Goal: Task Accomplishment & Management: Manage account settings

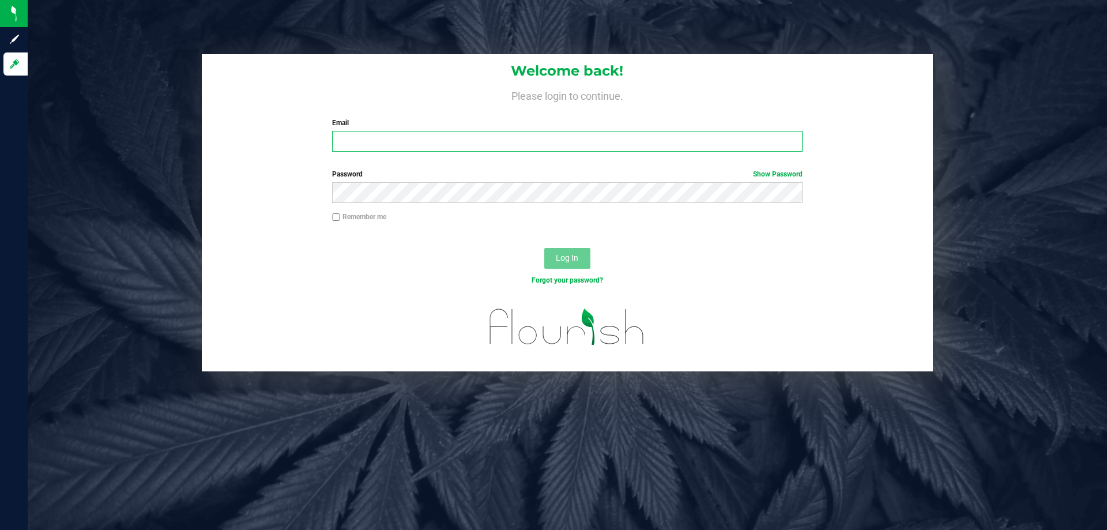
click at [357, 141] on input "Email" at bounding box center [567, 141] width 470 height 21
type input "[EMAIL_ADDRESS][DOMAIN_NAME]"
click at [544, 248] on button "Log In" at bounding box center [567, 258] width 46 height 21
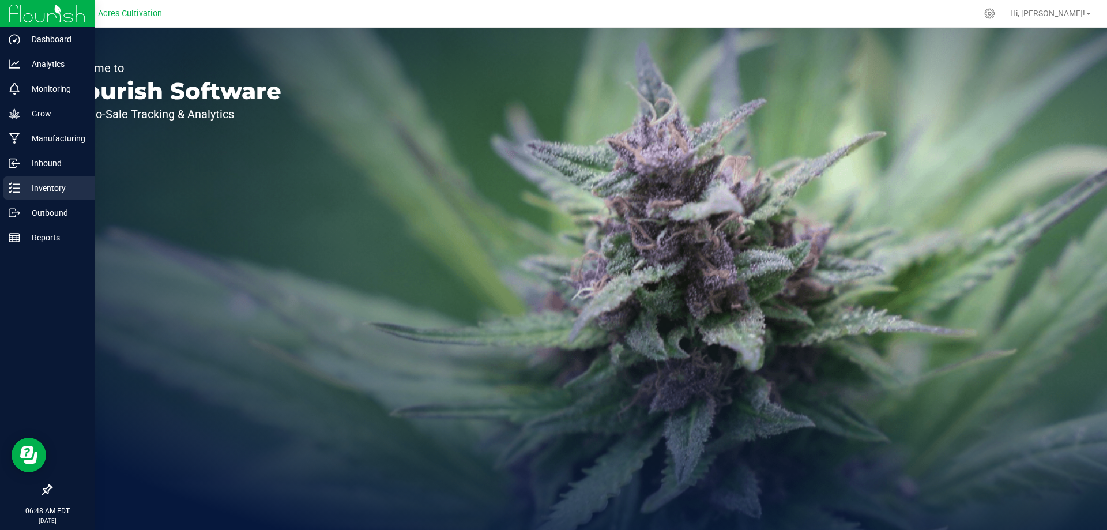
click at [43, 186] on p "Inventory" at bounding box center [54, 188] width 69 height 14
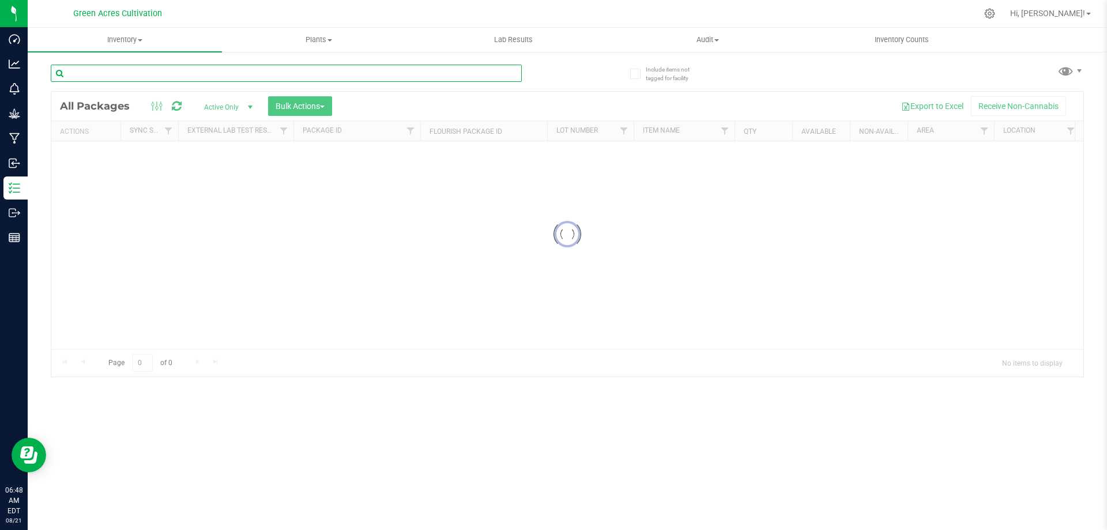
click at [94, 74] on input "text" at bounding box center [286, 73] width 471 height 17
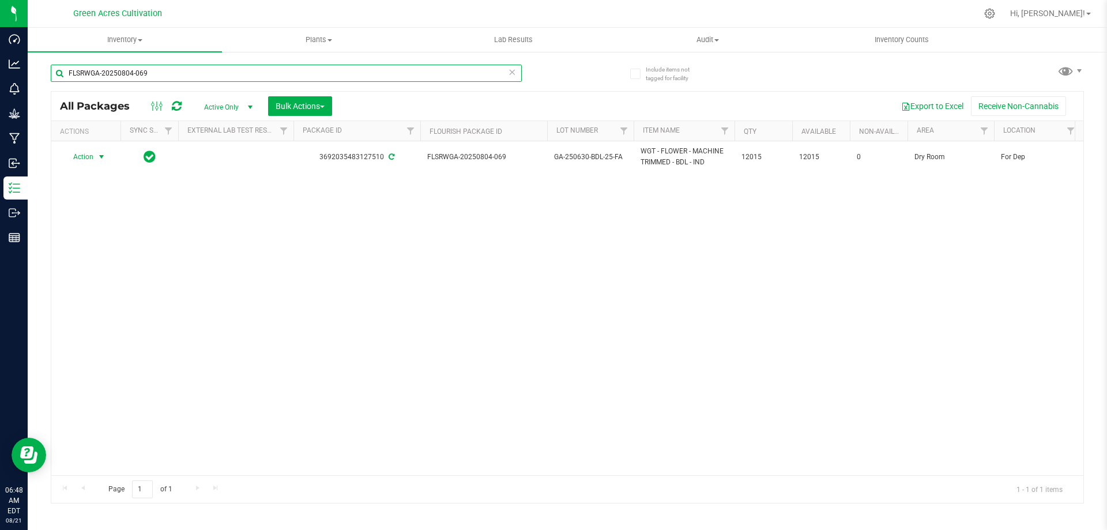
type input "FLSRWGA-20250804-069"
click at [104, 161] on span "select" at bounding box center [101, 156] width 9 height 9
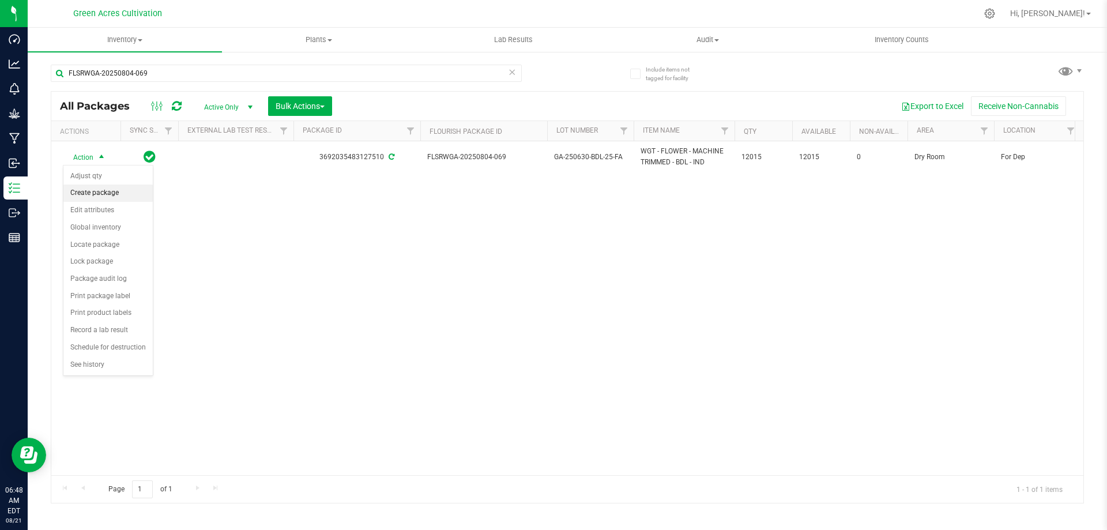
click at [100, 193] on li "Create package" at bounding box center [107, 192] width 89 height 17
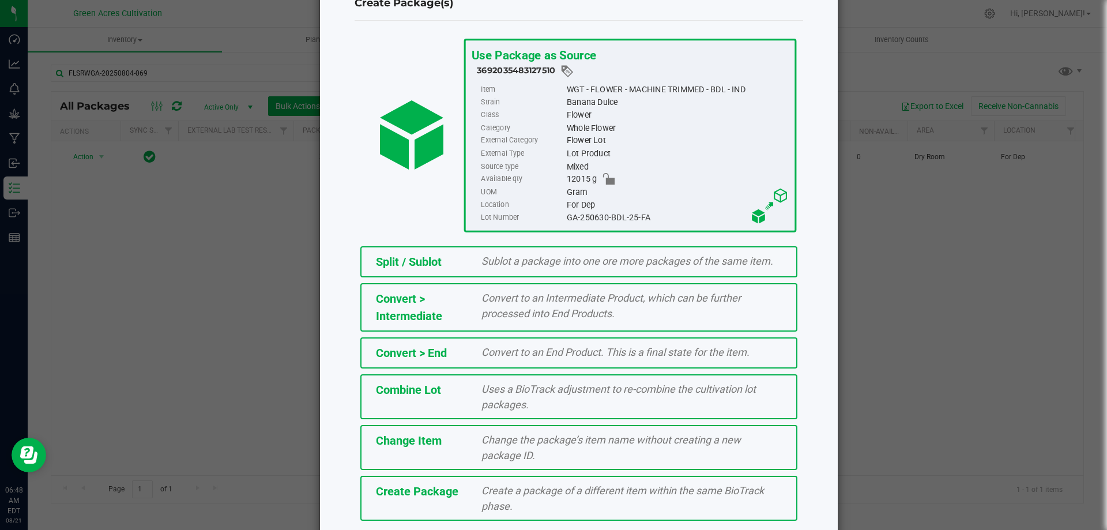
scroll to position [83, 0]
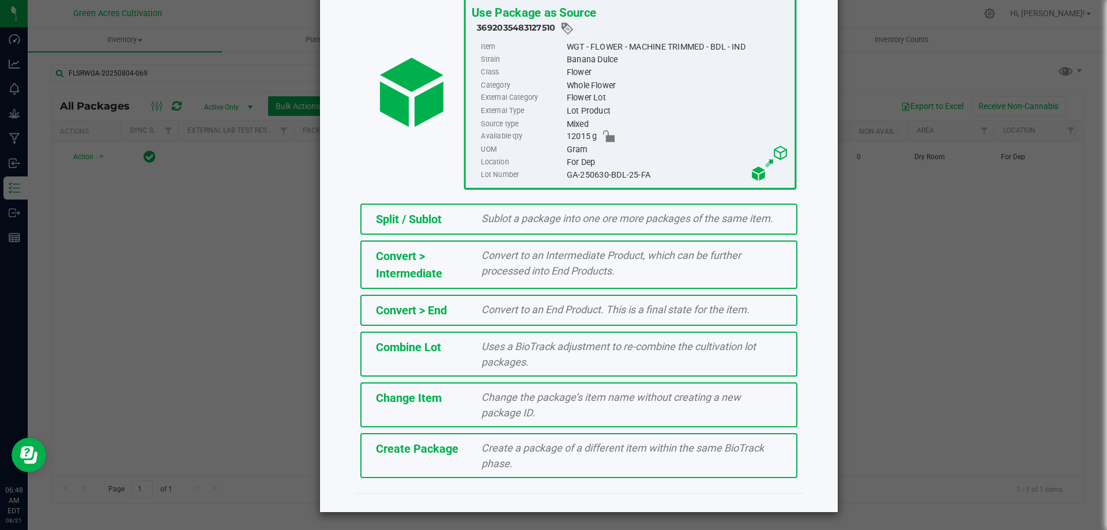
click at [482, 447] on span "Create a package of a different item within the same BioTrack phase." at bounding box center [622, 455] width 282 height 28
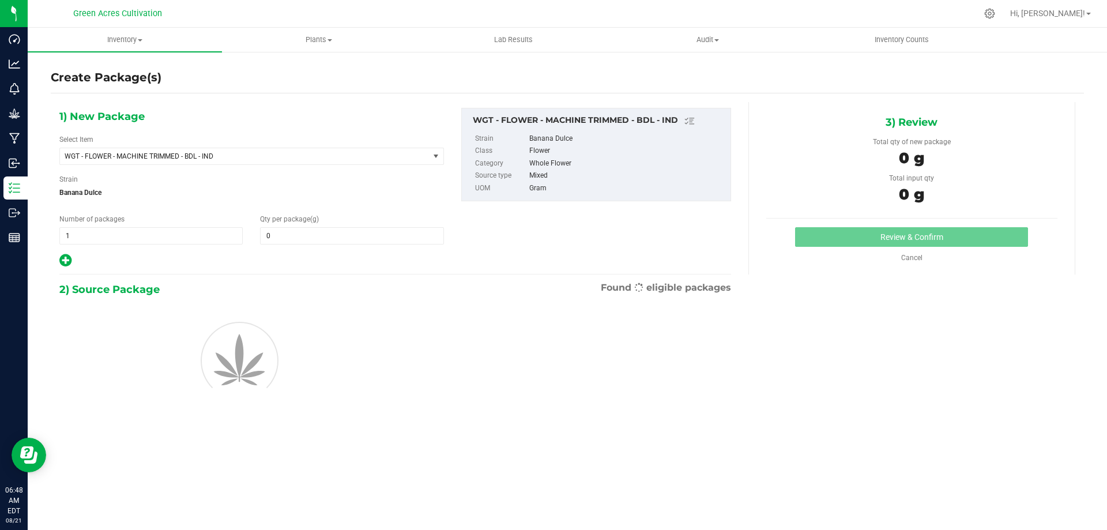
type input "0.0000"
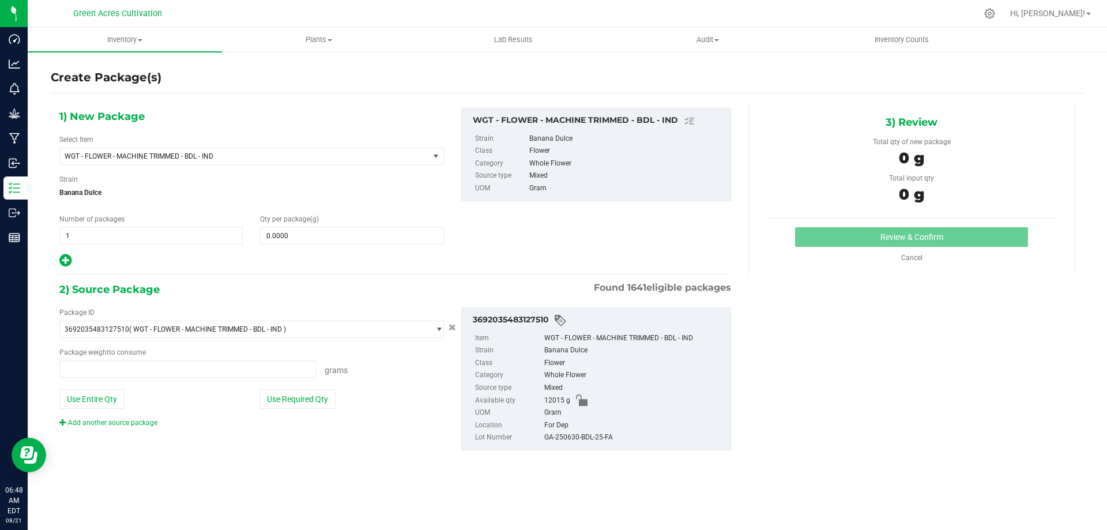
type input "0.0000 g"
click at [185, 156] on span "WGT - FLOWER - MACHINE TRIMMED - BDL - IND" at bounding box center [237, 156] width 345 height 8
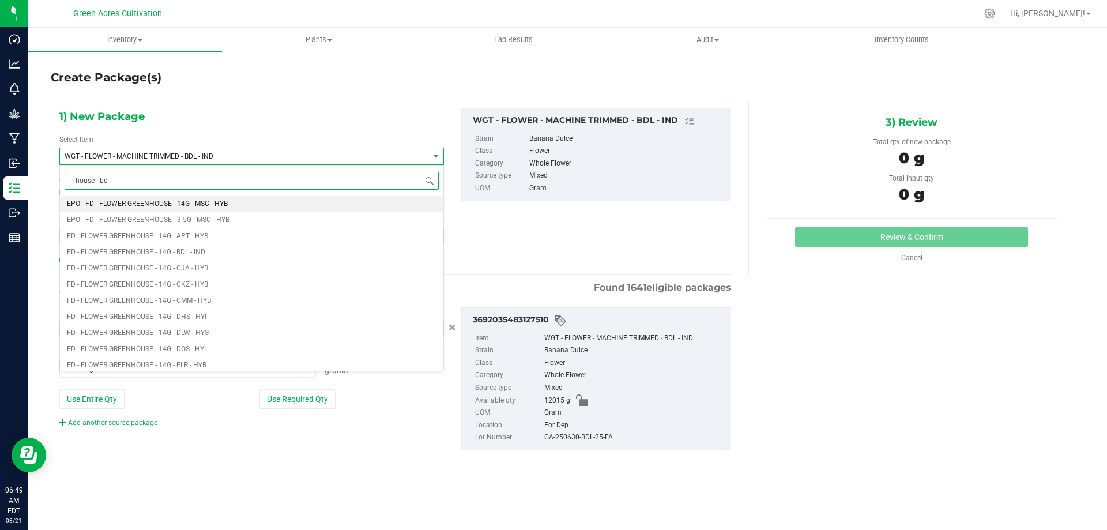
type input "house - bdl"
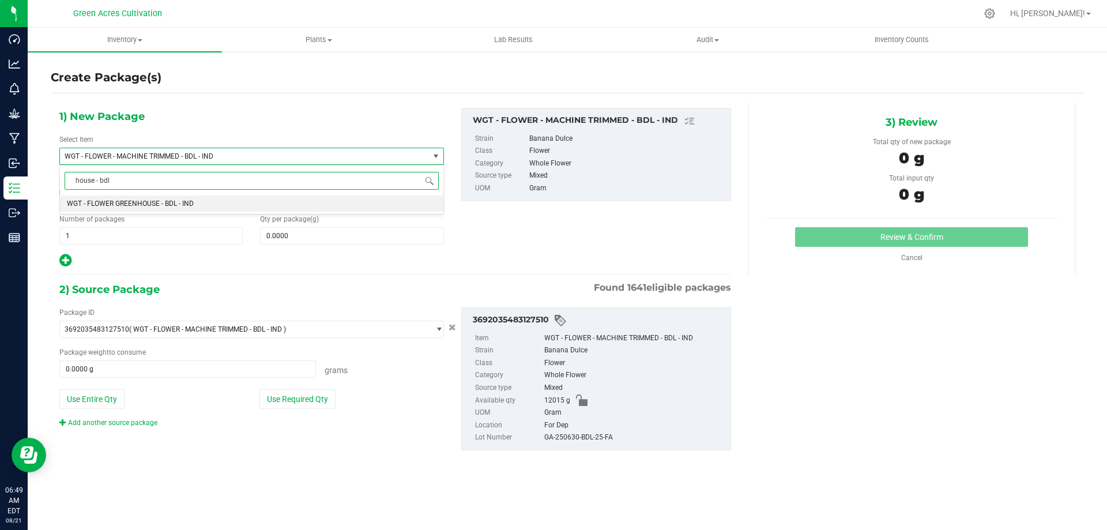
click at [209, 201] on li "WGT - FLOWER GREENHOUSE - BDL - IND" at bounding box center [251, 203] width 383 height 16
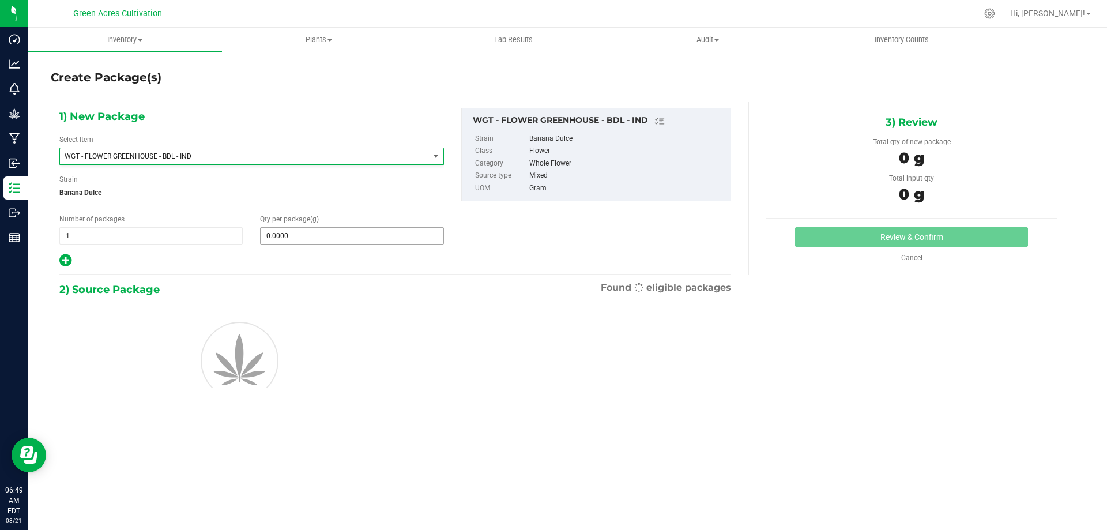
type input "0.0000"
click at [286, 233] on span at bounding box center [351, 235] width 183 height 17
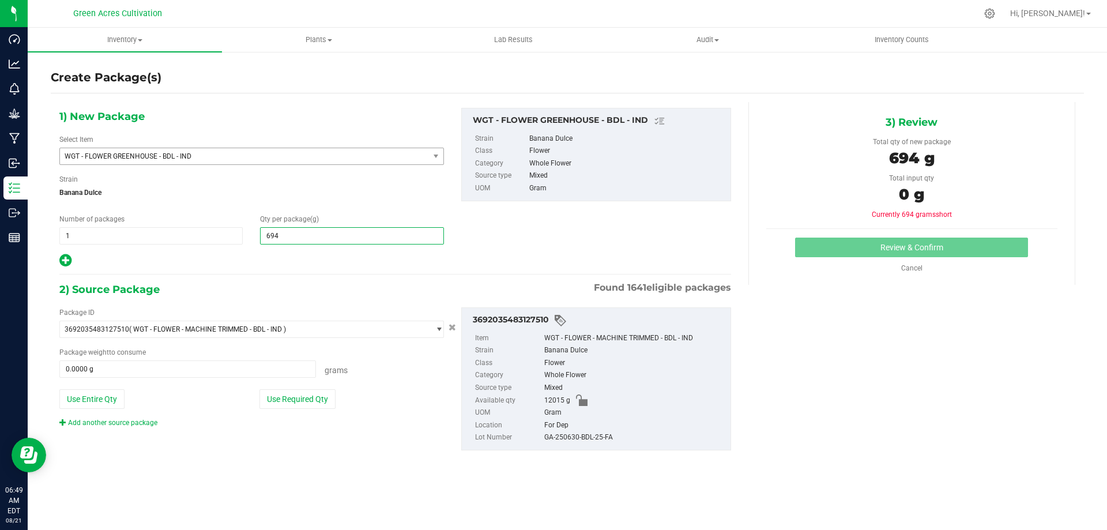
type input "6945"
type input "6,945.0000"
click at [361, 278] on div "1) New Package Select Item WGT - FLOWER GREENHOUSE - BDL - IND WGT - FLOWER - U…" at bounding box center [395, 288] width 689 height 372
click at [315, 397] on button "Use Required Qty" at bounding box center [297, 399] width 76 height 20
type input "6945.0000 g"
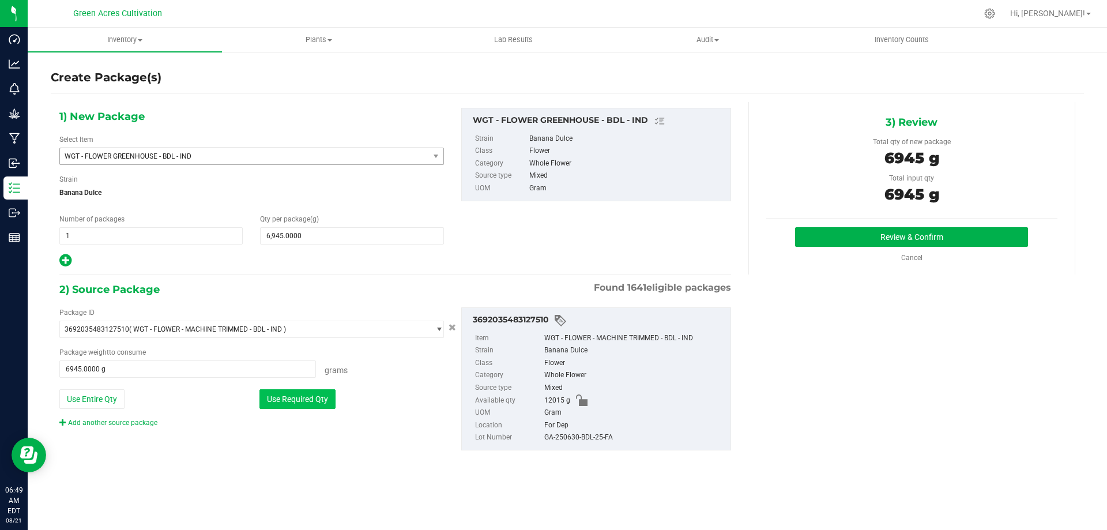
click at [288, 401] on button "Use Required Qty" at bounding box center [297, 399] width 76 height 20
click at [573, 437] on div "GA-250630-BDL-25-FA" at bounding box center [634, 437] width 180 height 13
copy div "GA-250630-BDL-25-FA"
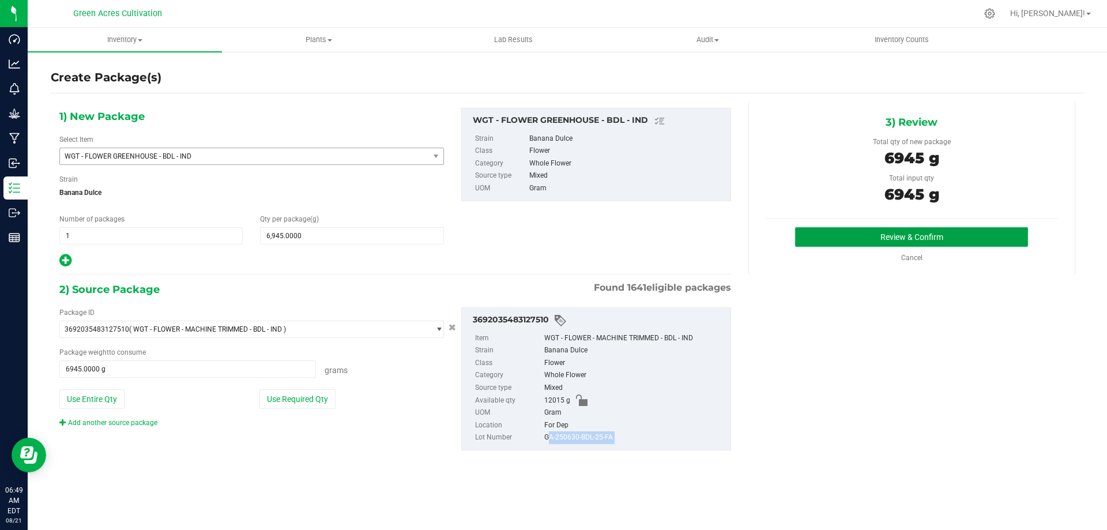
click at [910, 232] on button "Review & Confirm" at bounding box center [911, 237] width 233 height 20
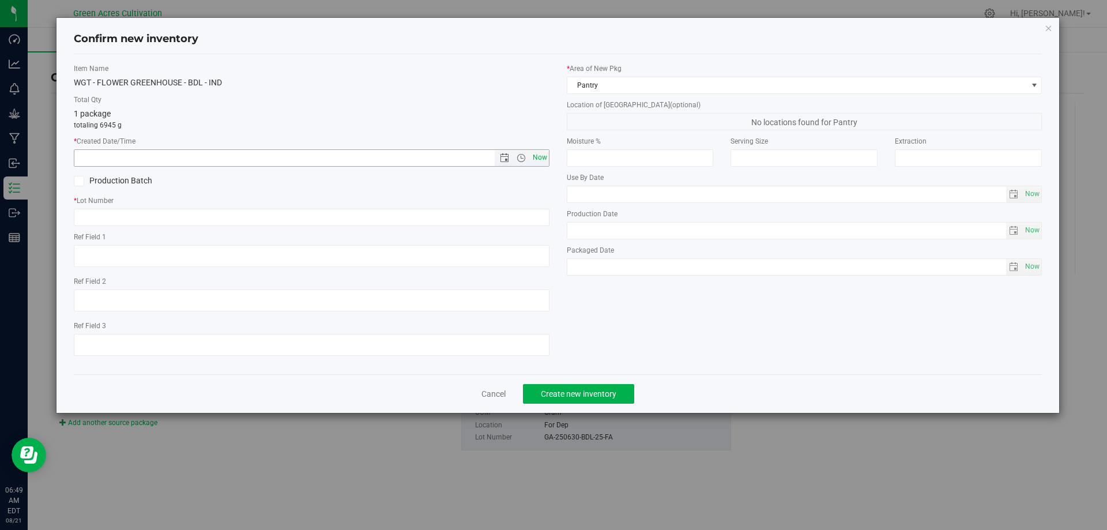
click at [538, 153] on span "Now" at bounding box center [540, 157] width 20 height 17
type input "[DATE] 6:49 AM"
click at [107, 217] on input "text" at bounding box center [312, 217] width 476 height 17
paste input "GA-250630-BDL-25-FA"
type input "GA-250630-BDL-25-FA"
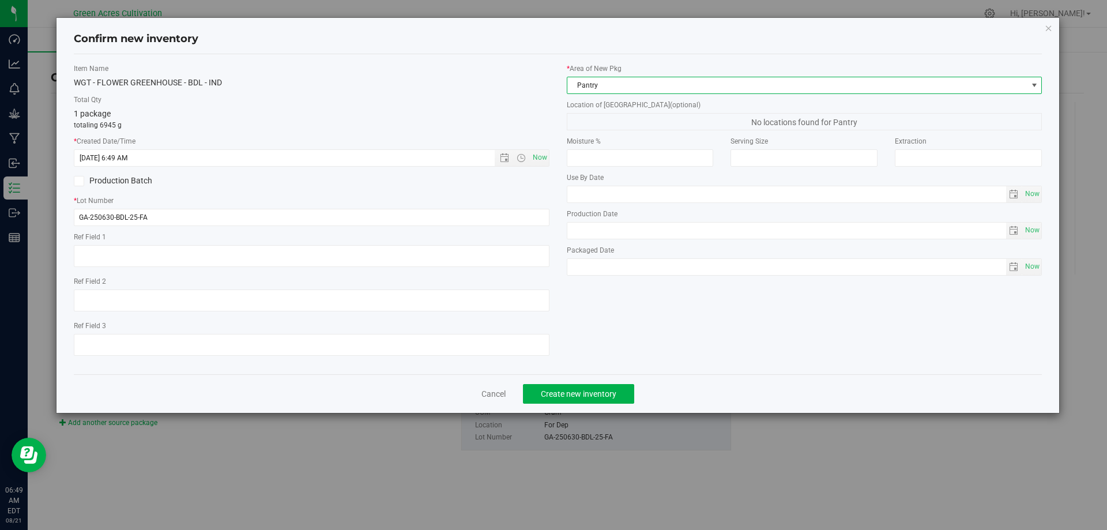
click at [627, 86] on span "Pantry" at bounding box center [797, 85] width 460 height 16
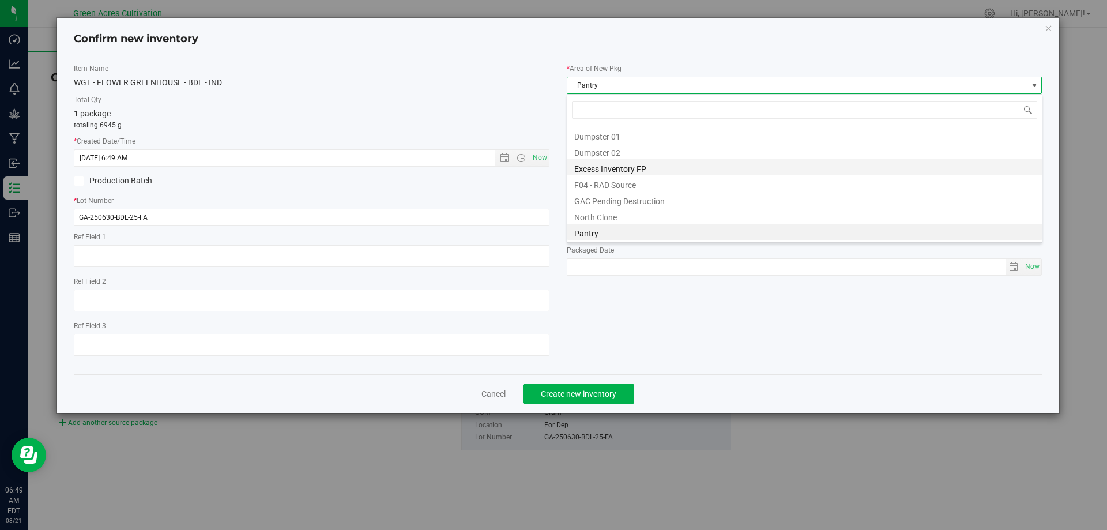
scroll to position [0, 0]
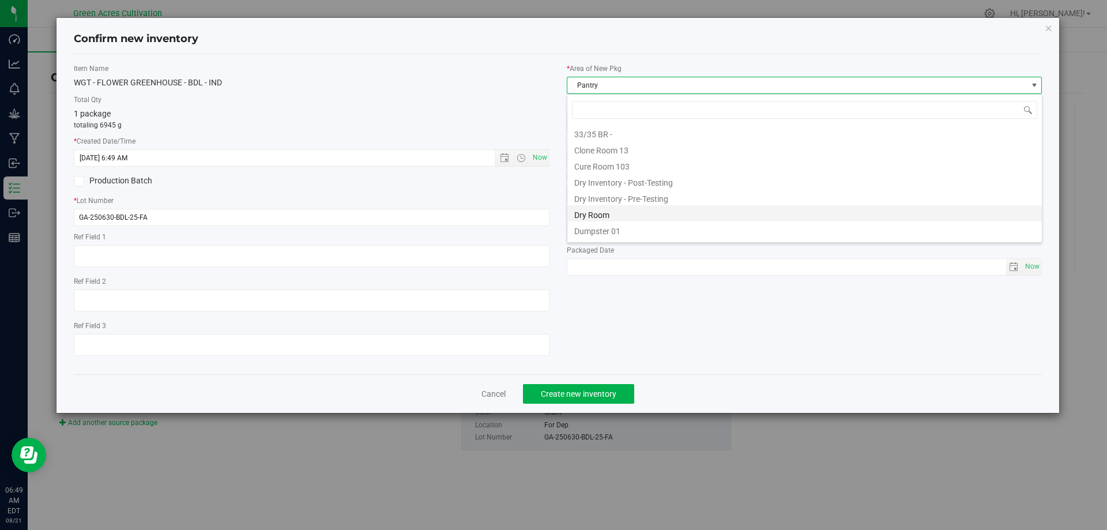
click at [593, 214] on li "Dry Room" at bounding box center [804, 213] width 474 height 16
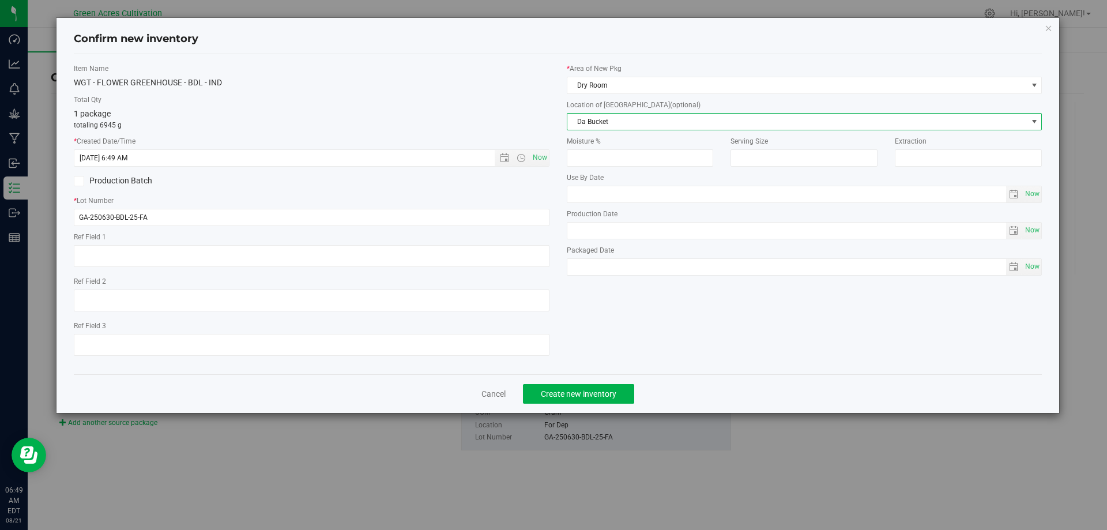
click at [597, 124] on span "Da Bucket" at bounding box center [797, 122] width 460 height 16
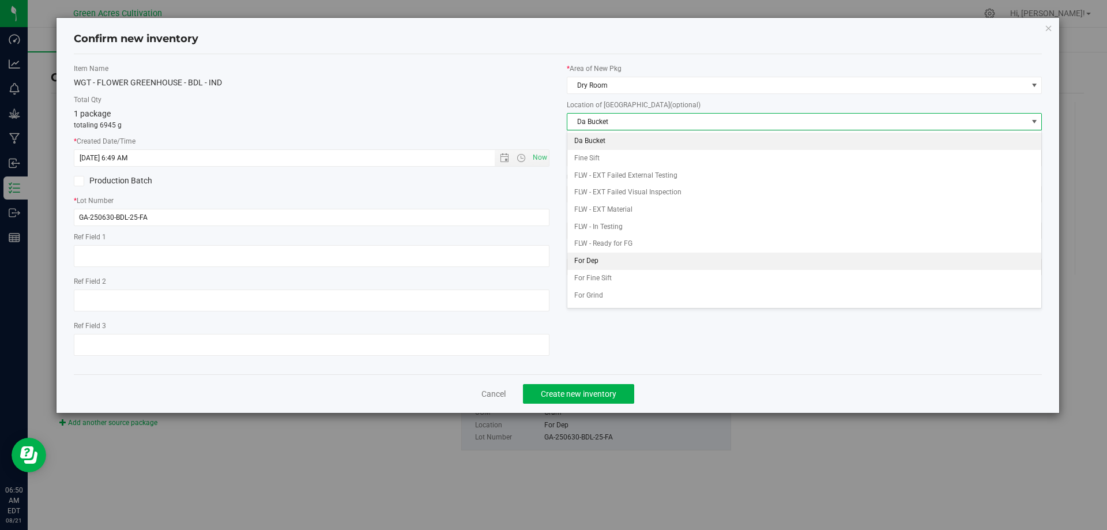
click at [584, 263] on li "For Dep" at bounding box center [804, 260] width 474 height 17
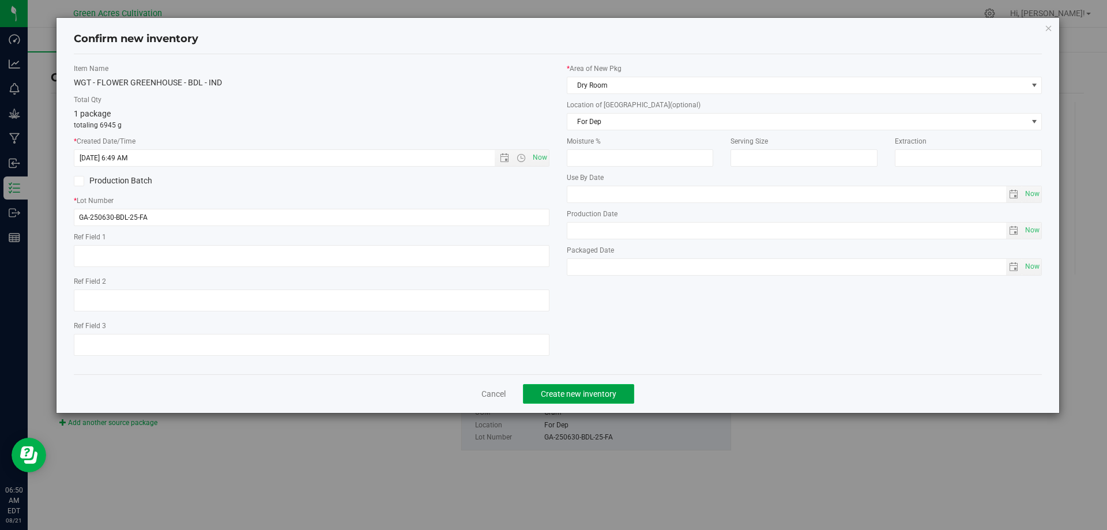
click at [582, 398] on button "Create new inventory" at bounding box center [578, 394] width 111 height 20
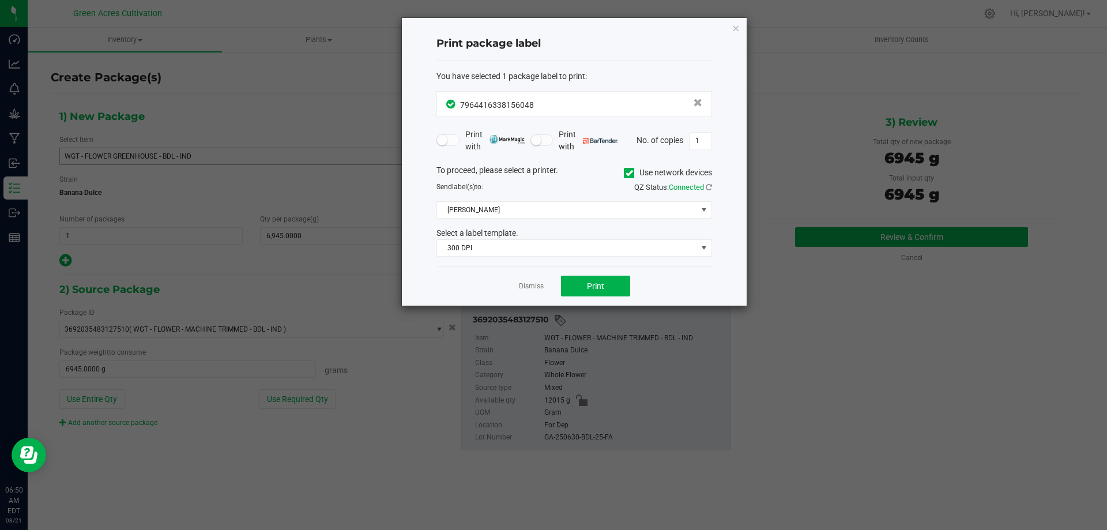
click at [629, 173] on icon at bounding box center [628, 173] width 7 height 0
click at [0, 0] on input "Use network devices" at bounding box center [0, 0] width 0 height 0
click at [702, 144] on input "1" at bounding box center [700, 141] width 22 height 16
type input "2"
click at [655, 190] on span "QZ Status: Connected" at bounding box center [673, 187] width 78 height 9
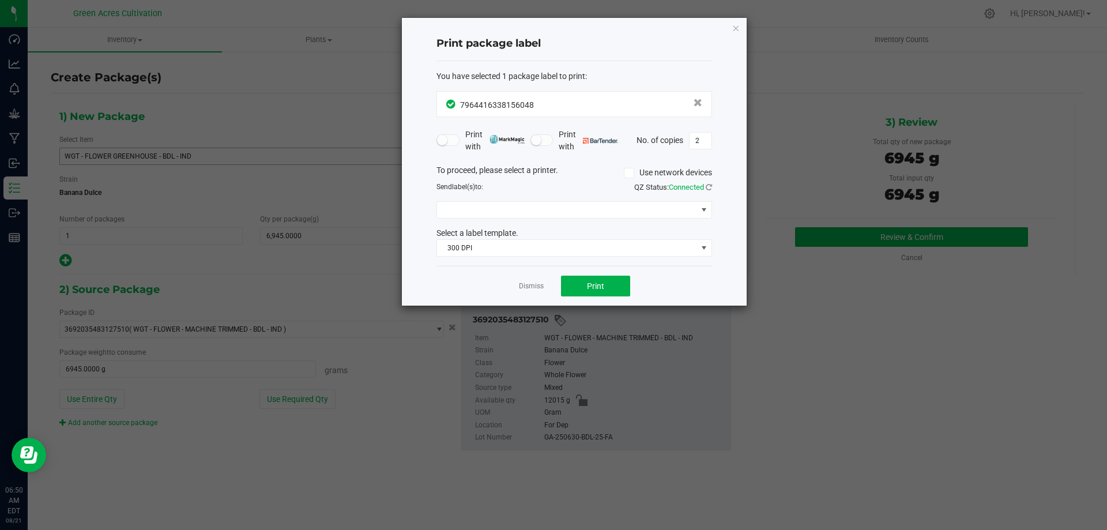
click at [637, 190] on span "QZ Status: Connected" at bounding box center [673, 187] width 78 height 9
click at [637, 189] on span "QZ Status: Connected" at bounding box center [673, 187] width 78 height 9
click at [472, 251] on span "300 DPI" at bounding box center [567, 248] width 260 height 16
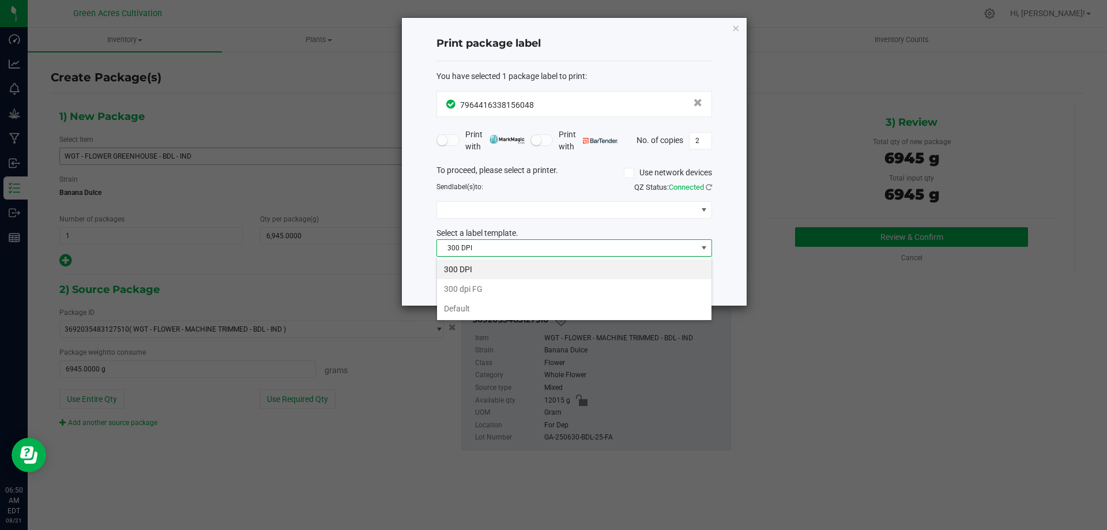
scroll to position [17, 276]
click at [474, 305] on li "Default" at bounding box center [574, 309] width 274 height 20
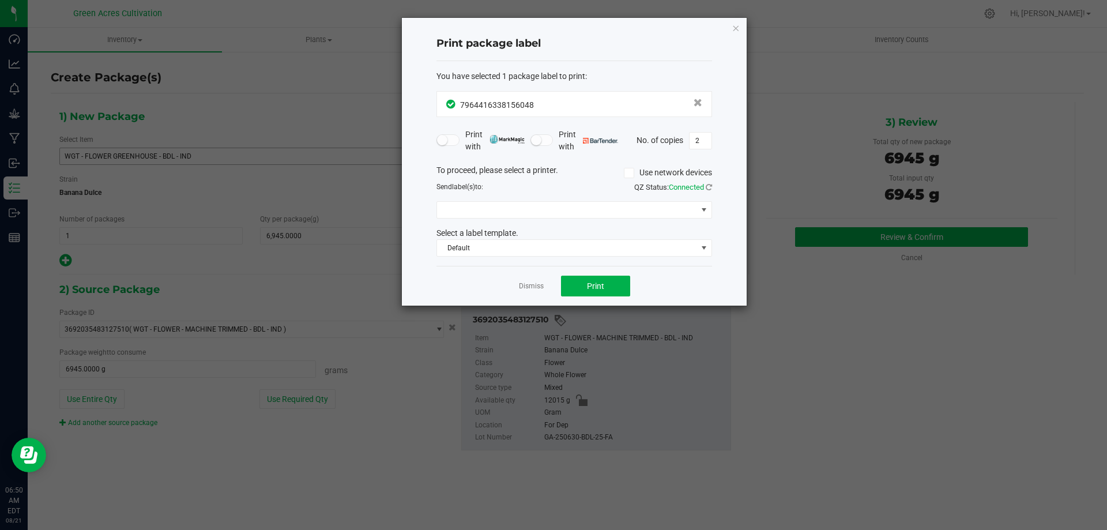
click at [652, 188] on span "QZ Status: Connected" at bounding box center [673, 187] width 78 height 9
click at [671, 216] on span at bounding box center [567, 210] width 260 height 16
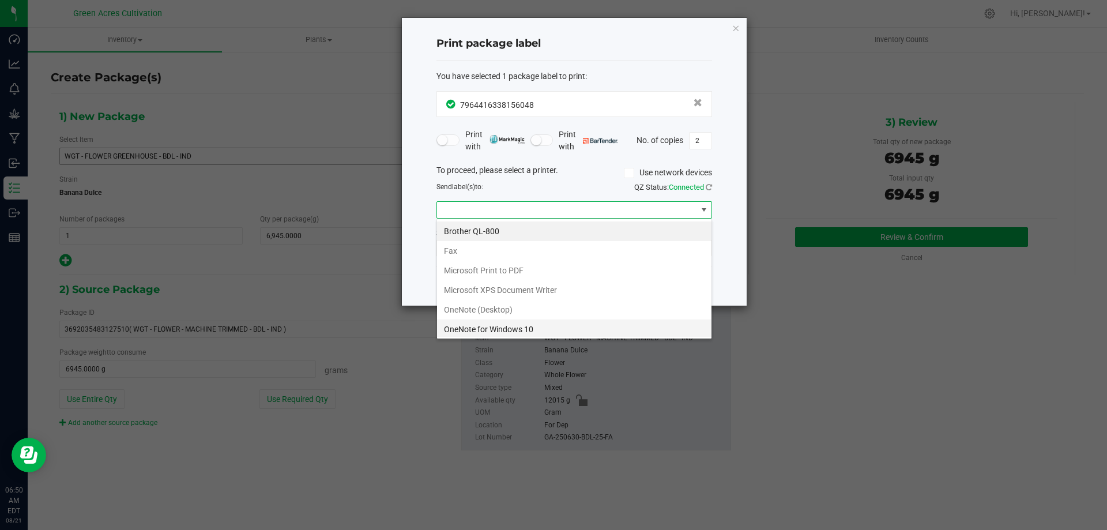
scroll to position [41, 0]
click at [512, 324] on ZPL "ZDesigner ZD420-203dpi ZPL" at bounding box center [574, 327] width 274 height 20
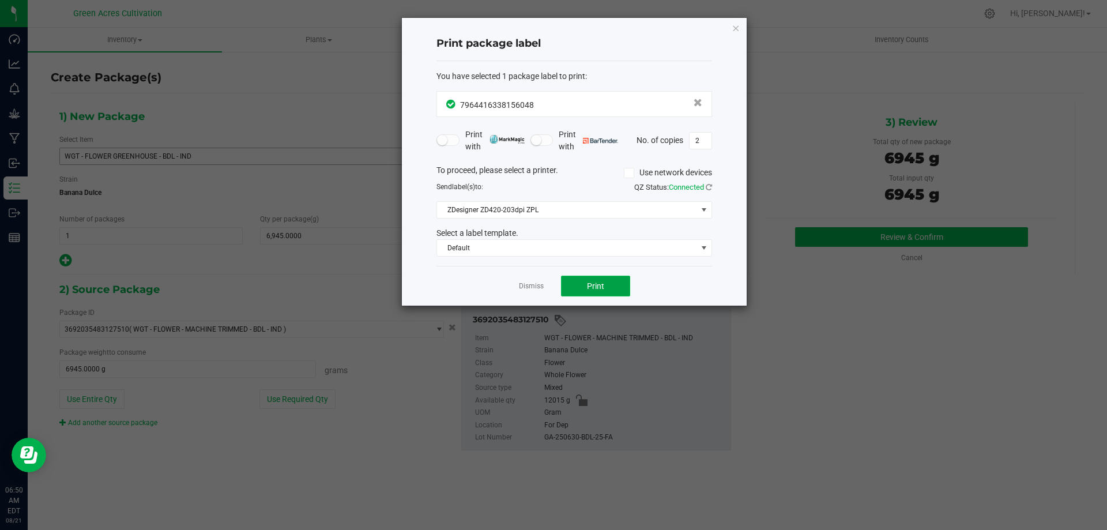
click at [596, 280] on button "Print" at bounding box center [595, 286] width 69 height 21
click at [527, 282] on link "Dismiss" at bounding box center [531, 286] width 25 height 10
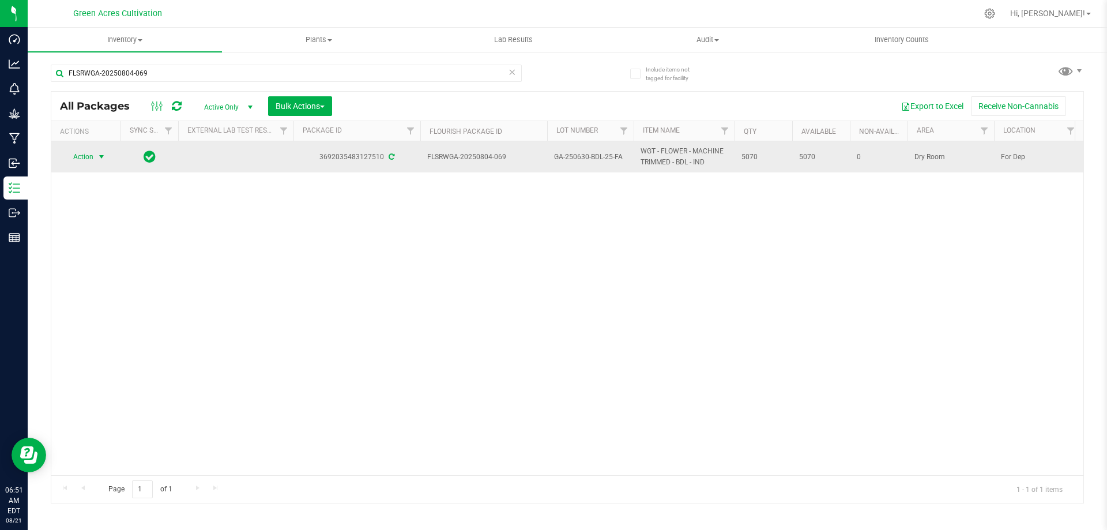
click at [64, 163] on span "Action" at bounding box center [78, 157] width 31 height 16
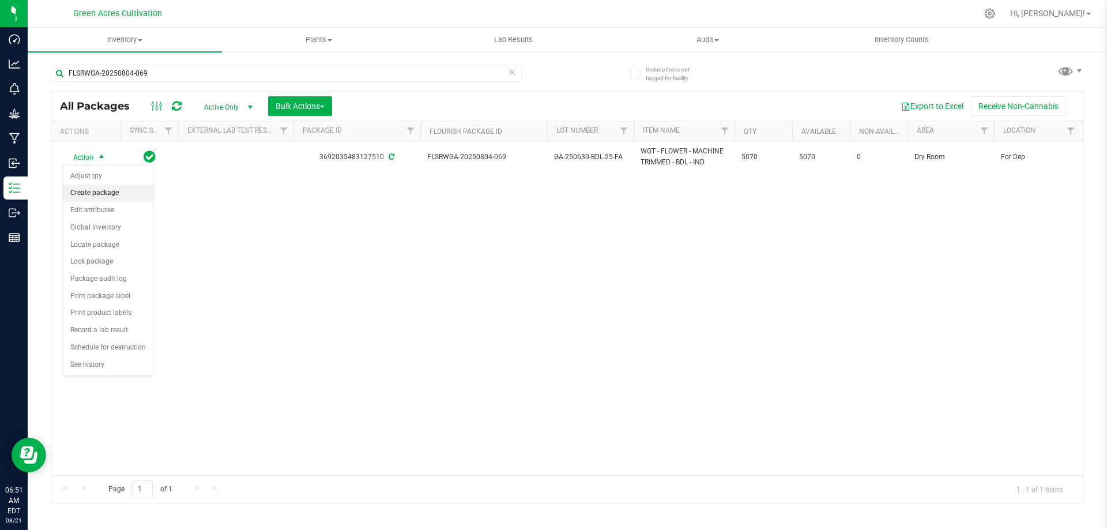
click at [72, 191] on li "Create package" at bounding box center [107, 192] width 89 height 17
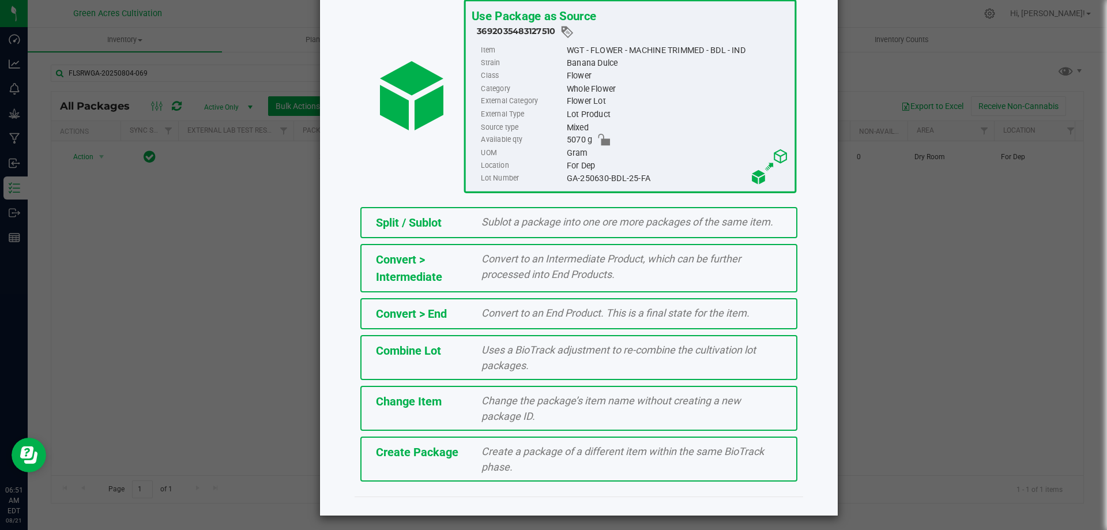
scroll to position [83, 0]
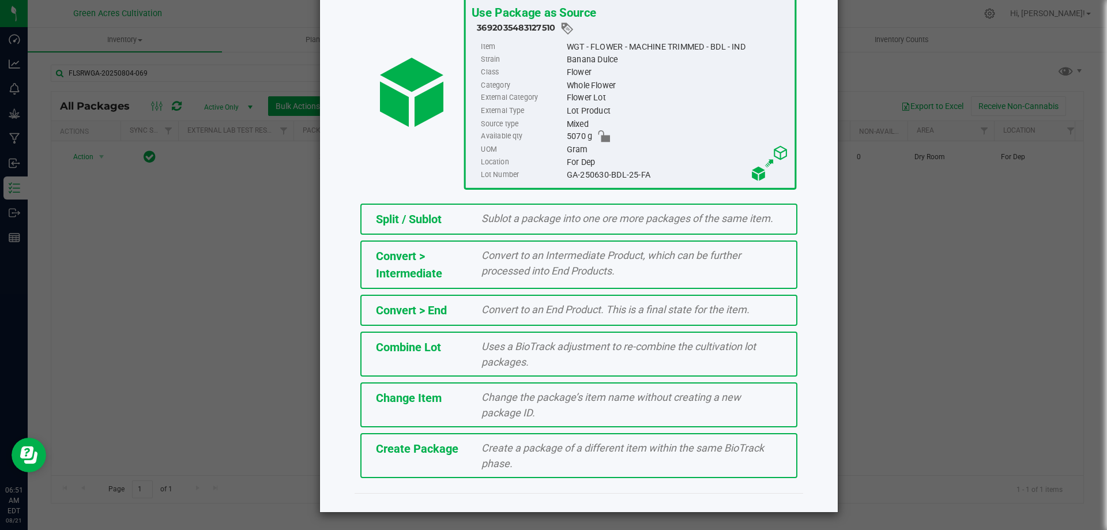
click at [551, 458] on div "Create a package of a different item within the same BioTrack phase." at bounding box center [632, 455] width 318 height 31
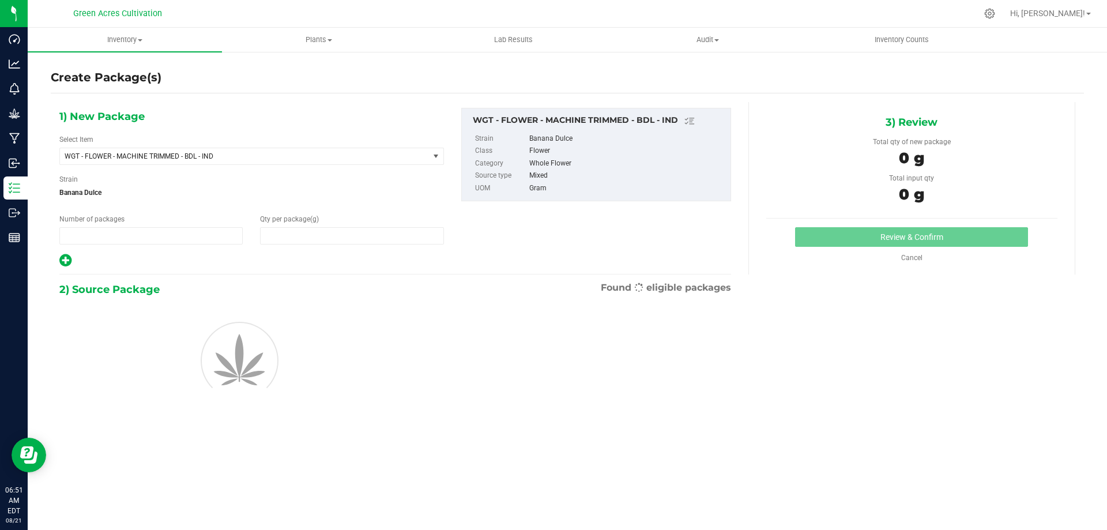
type input "1"
type input "0.0000"
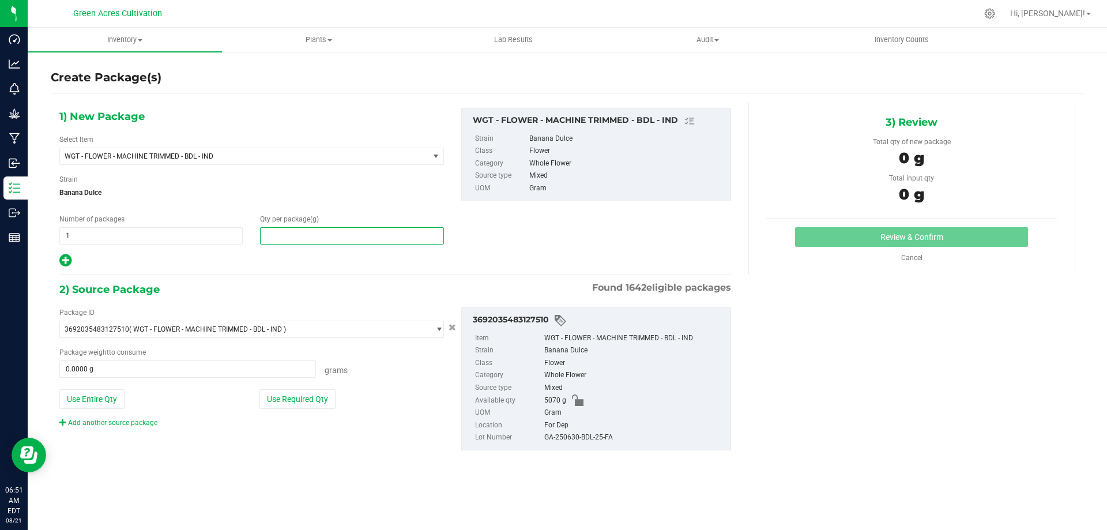
click at [321, 234] on span at bounding box center [351, 235] width 183 height 17
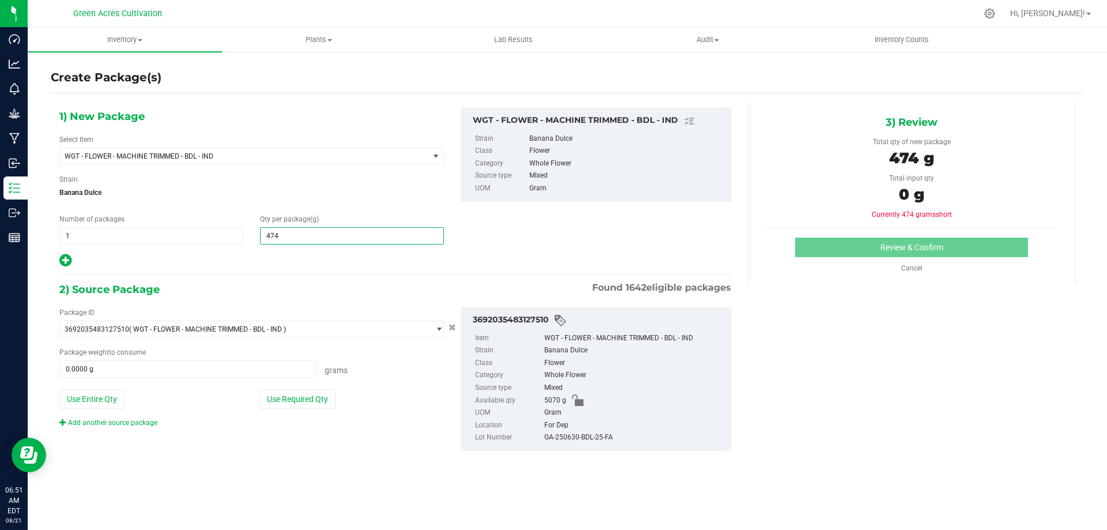
type input "4740"
type input "4,740.0000"
click at [311, 254] on div at bounding box center [251, 260] width 384 height 15
click at [305, 402] on button "Use Required Qty" at bounding box center [297, 399] width 76 height 20
type input "4740.0000 g"
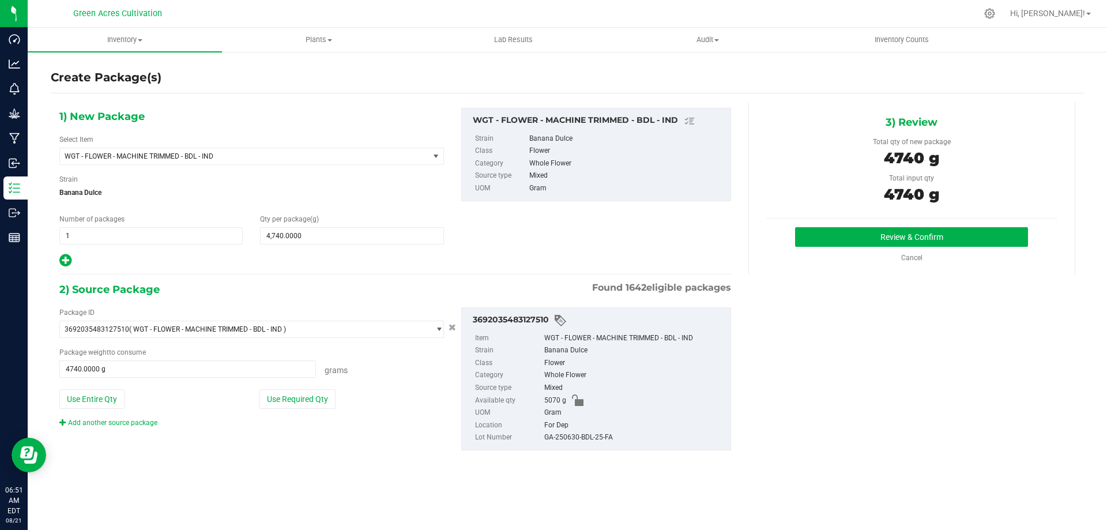
click at [571, 440] on div "GA-250630-BDL-25-FA" at bounding box center [634, 437] width 180 height 13
copy div "GA-250630-BDL-25-FA"
click at [939, 235] on button "Review & Confirm" at bounding box center [911, 237] width 233 height 20
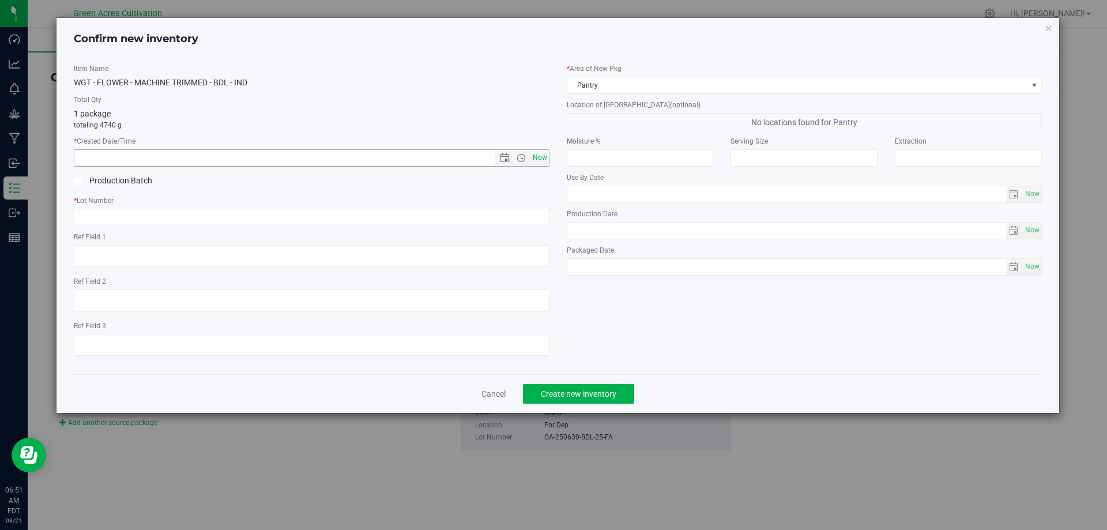
click at [538, 160] on span "Now" at bounding box center [540, 157] width 20 height 17
type input "[DATE] 6:51 AM"
click at [232, 216] on input "text" at bounding box center [312, 217] width 476 height 17
paste input "GA-250630-BDL-25-FA"
type input "GA-250630-BDL-25-FA"
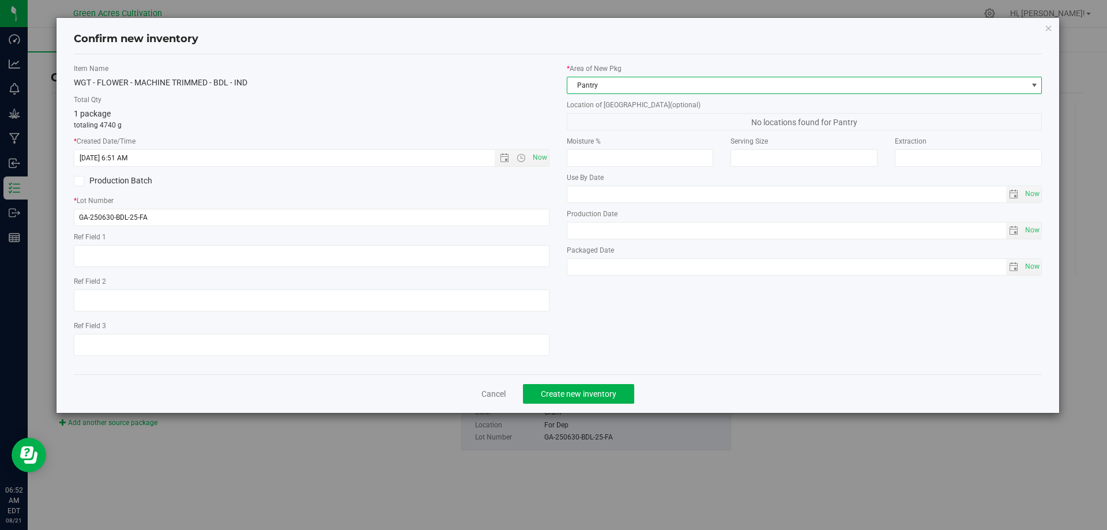
click at [626, 85] on span "Pantry" at bounding box center [797, 85] width 460 height 16
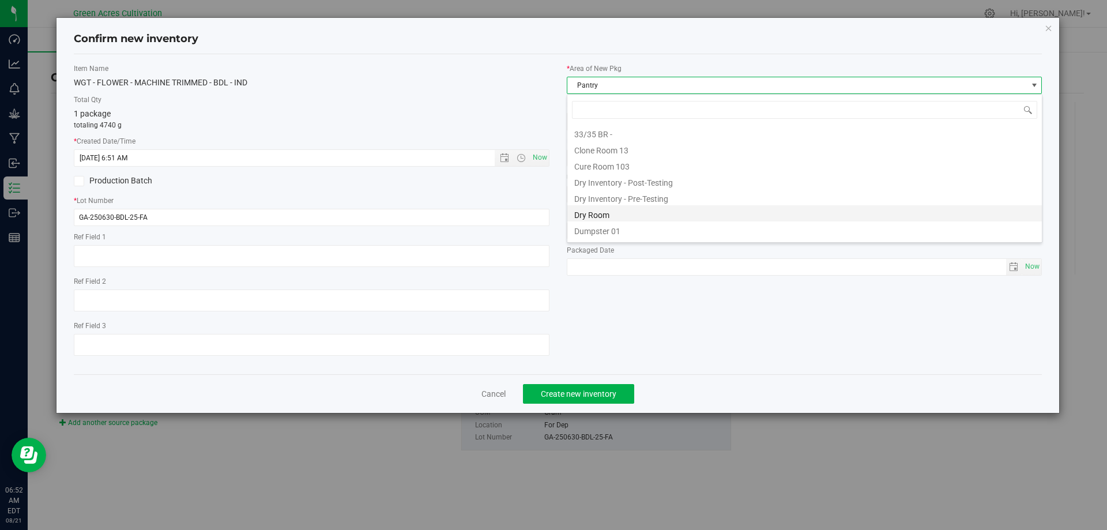
click at [615, 213] on li "Dry Room" at bounding box center [804, 213] width 474 height 16
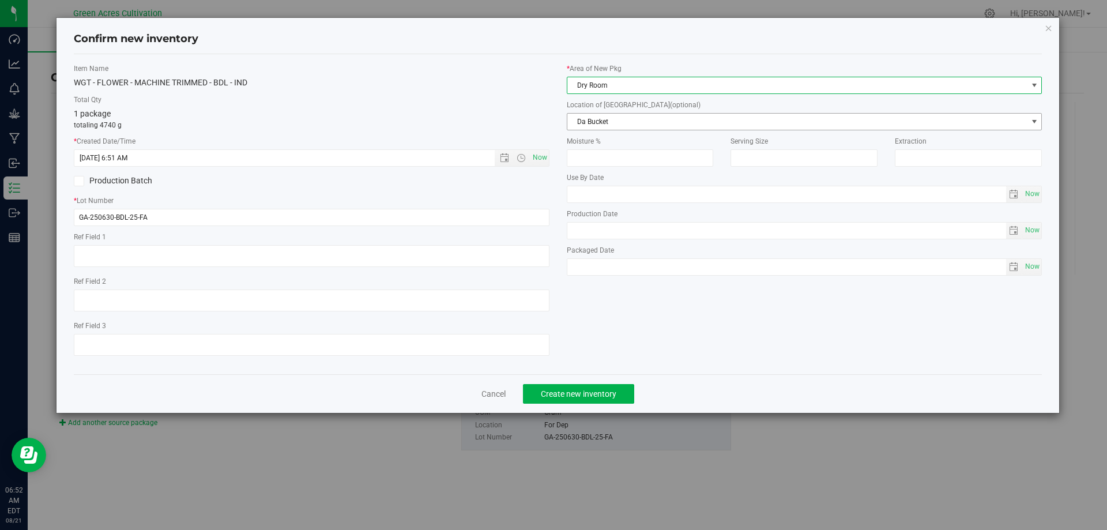
click at [608, 123] on span "Da Bucket" at bounding box center [797, 122] width 460 height 16
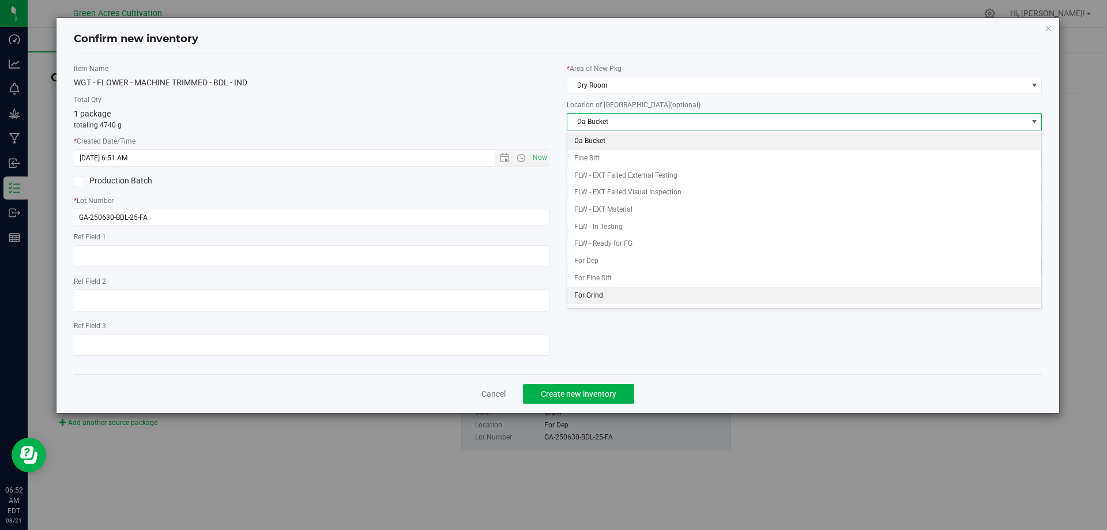
click at [601, 296] on li "For Grind" at bounding box center [804, 295] width 474 height 17
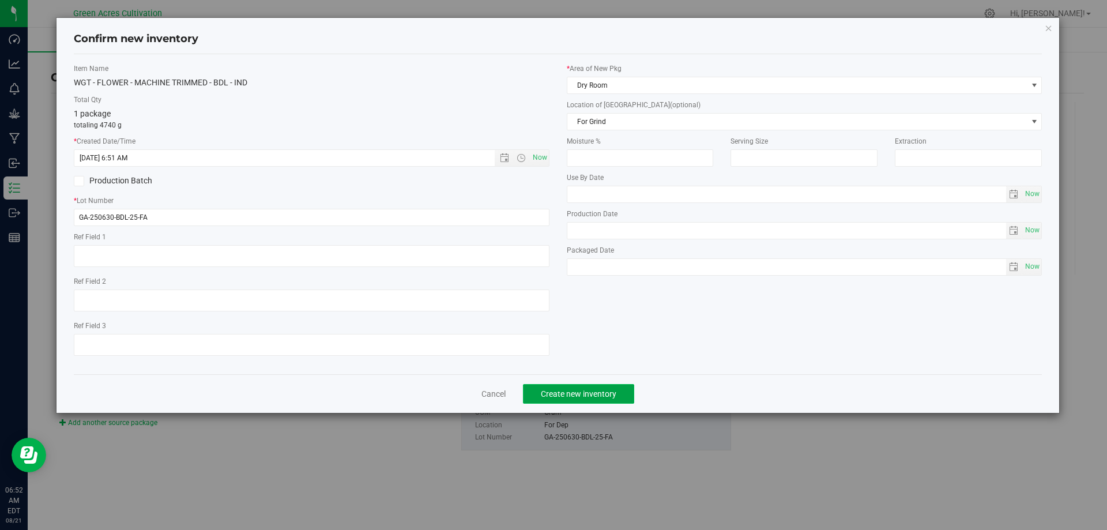
click at [560, 395] on span "Create new inventory" at bounding box center [579, 393] width 76 height 9
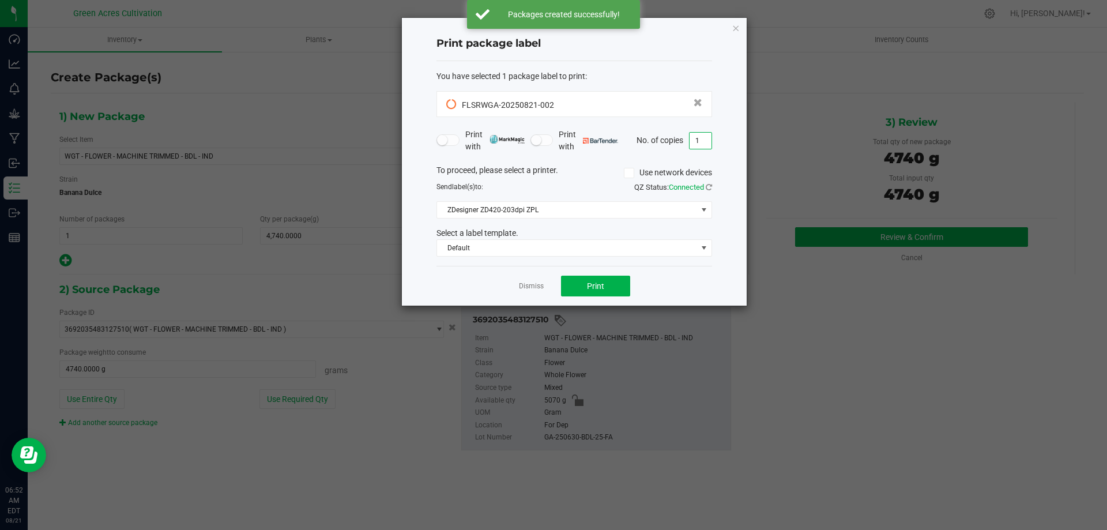
click at [700, 142] on input "1" at bounding box center [700, 141] width 22 height 16
type input "2"
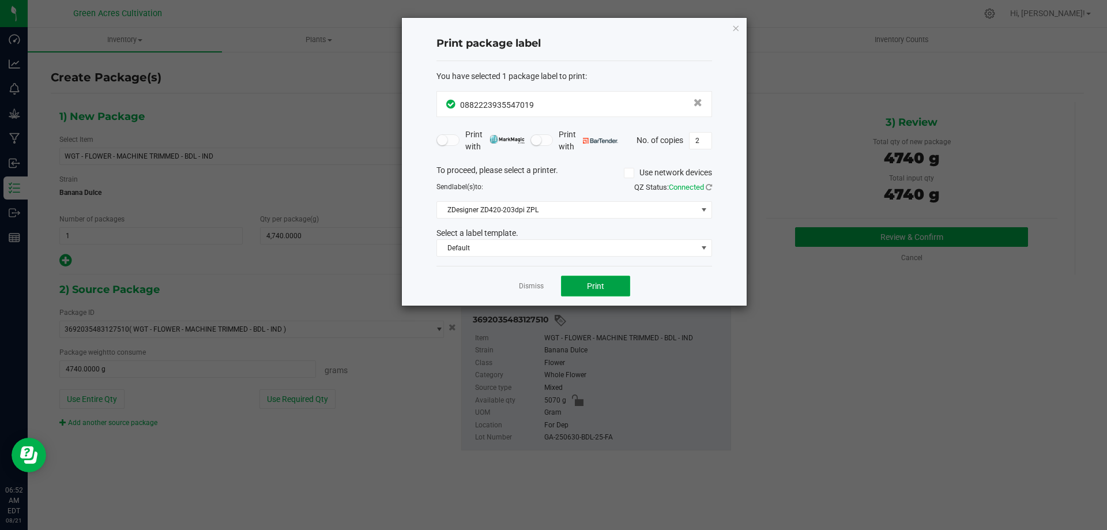
click at [594, 282] on span "Print" at bounding box center [595, 285] width 17 height 9
click at [528, 288] on link "Dismiss" at bounding box center [531, 286] width 25 height 10
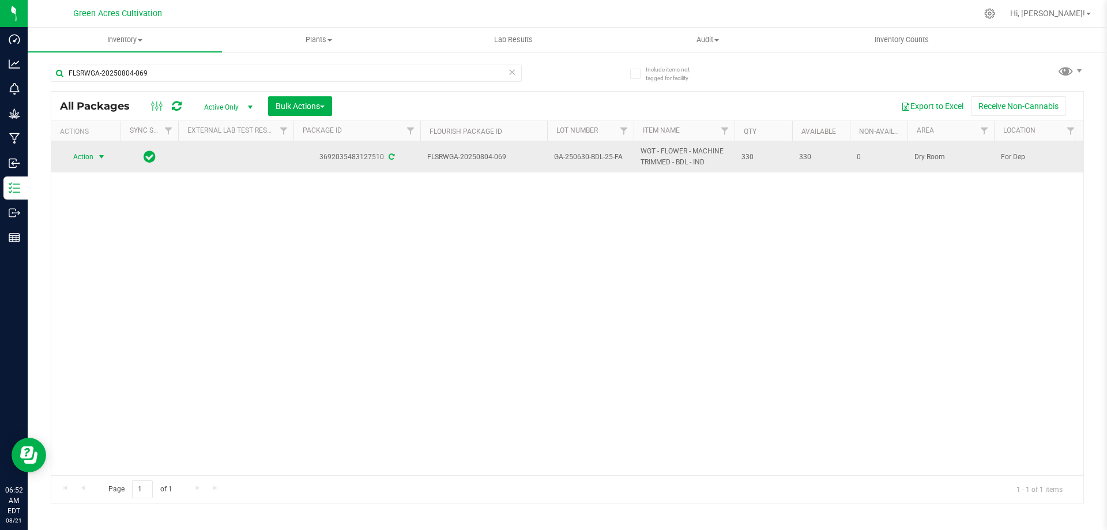
click at [71, 156] on span "Action" at bounding box center [78, 157] width 31 height 16
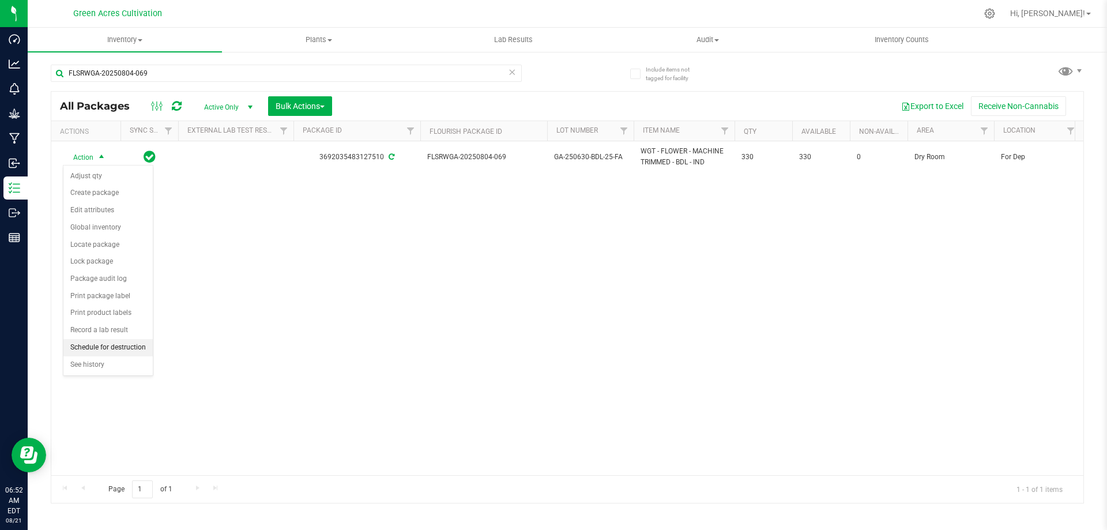
click at [145, 352] on li "Schedule for destruction" at bounding box center [107, 347] width 89 height 17
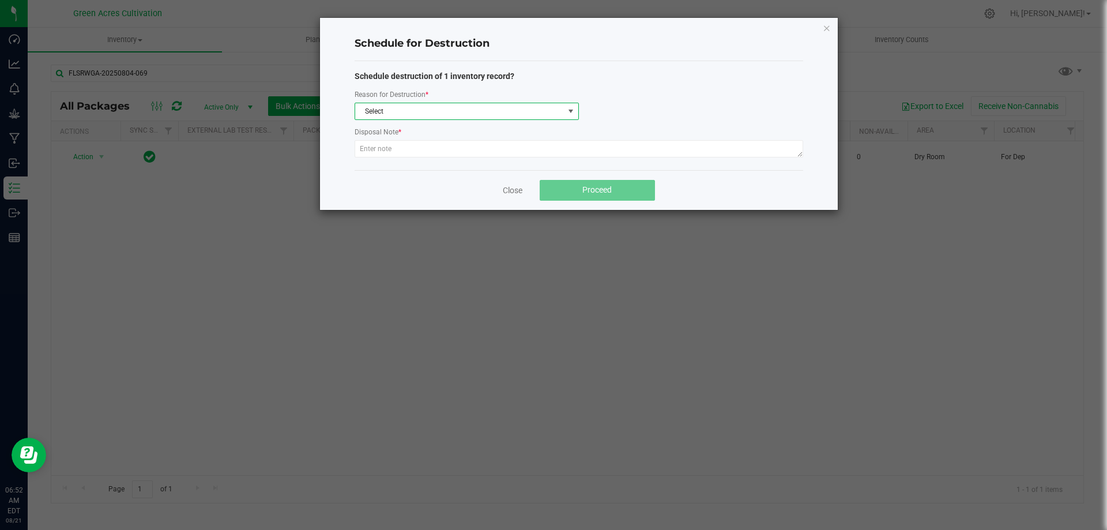
click at [401, 107] on span "Select" at bounding box center [459, 111] width 209 height 16
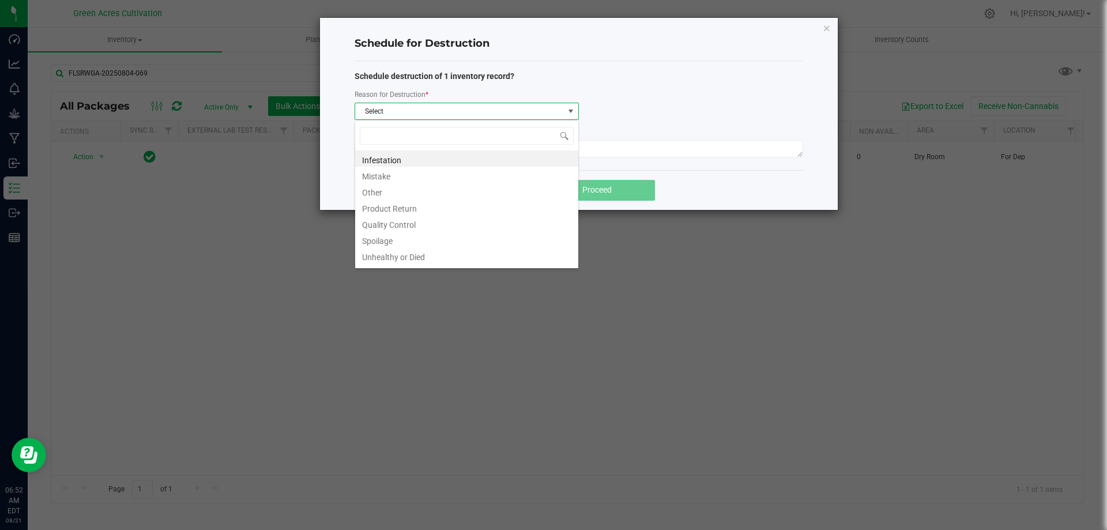
scroll to position [17, 224]
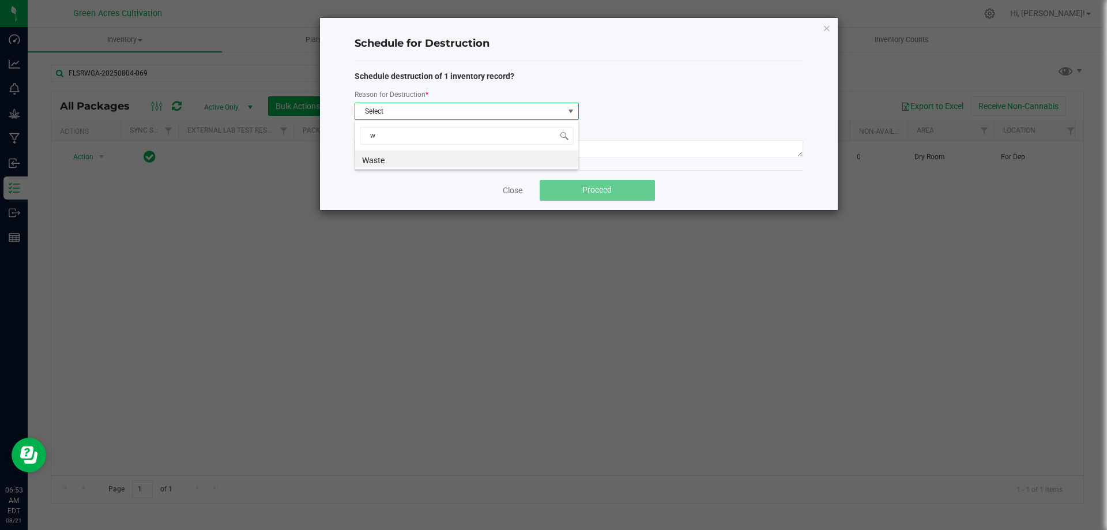
type input "wa"
click at [398, 154] on li "Waste" at bounding box center [466, 158] width 223 height 16
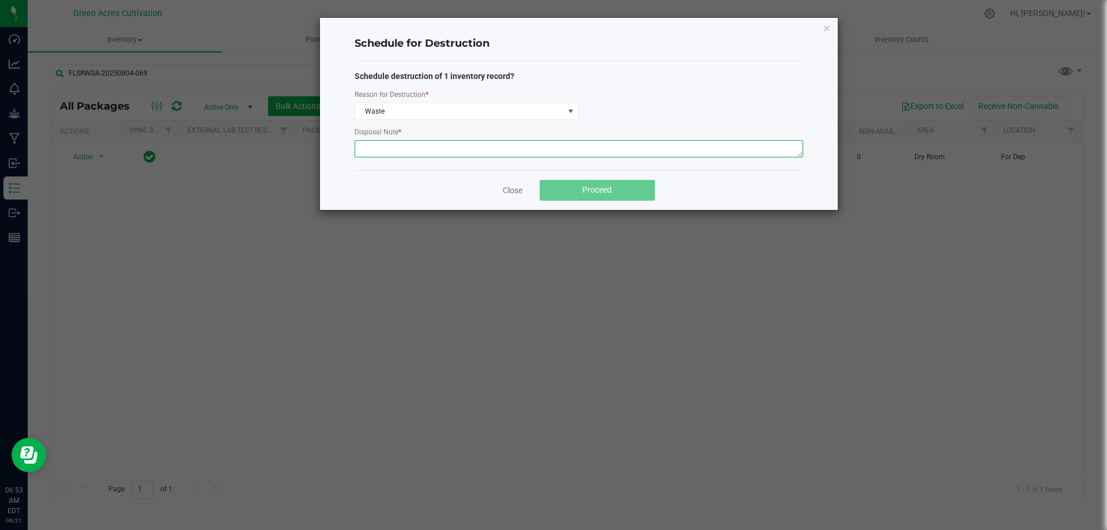
click at [402, 151] on textarea at bounding box center [578, 148] width 448 height 17
type textarea "post qc"
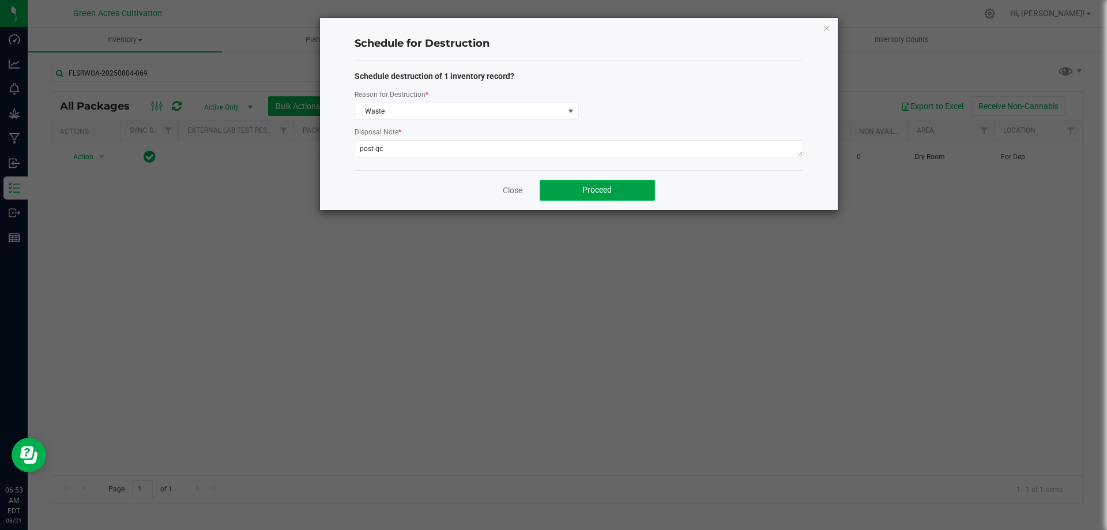
click at [595, 188] on span "Proceed" at bounding box center [596, 189] width 29 height 9
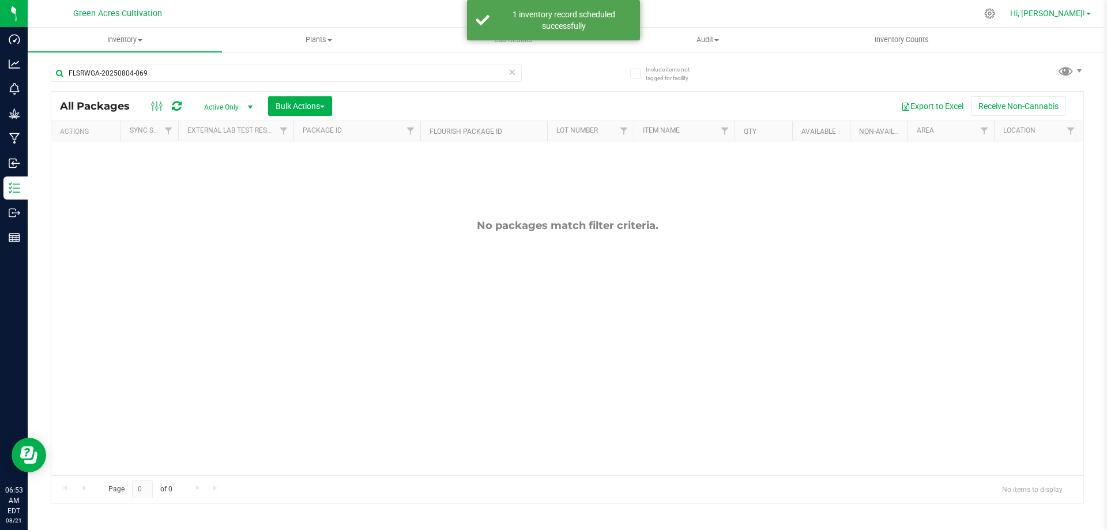
click at [1063, 17] on span "Hi, [PERSON_NAME]!" at bounding box center [1047, 13] width 75 height 9
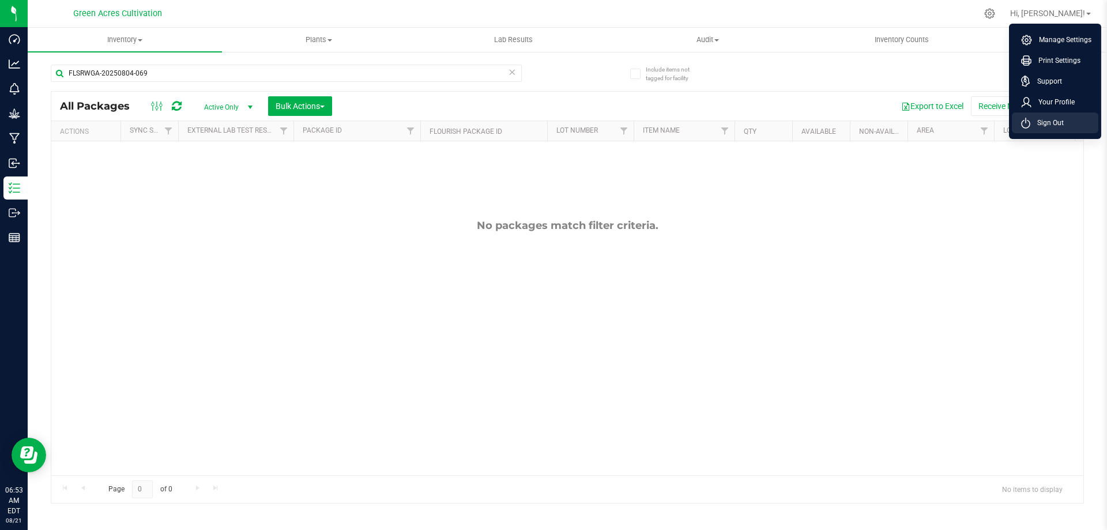
click at [1058, 125] on span "Sign Out" at bounding box center [1046, 123] width 33 height 12
